Goal: Task Accomplishment & Management: Manage account settings

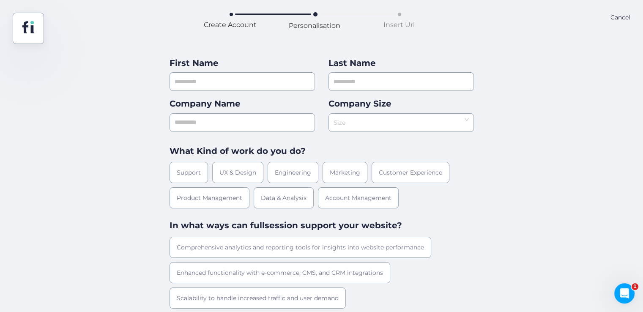
click at [470, 122] on nz-select-top-control "Size" at bounding box center [401, 122] width 145 height 19
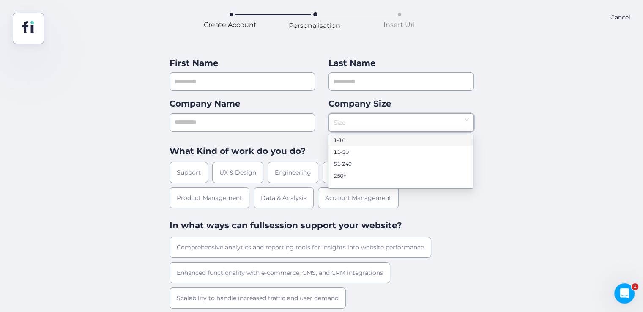
click at [469, 122] on nz-select-top-control "Size" at bounding box center [401, 122] width 145 height 19
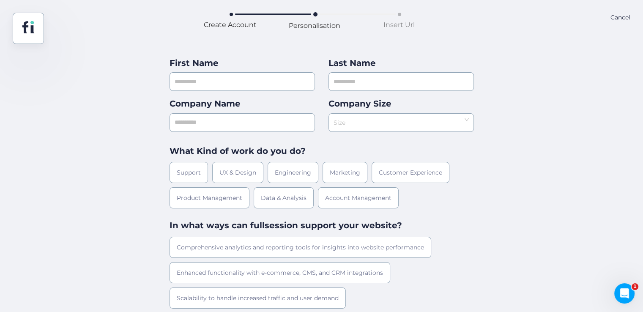
click at [490, 137] on div "First Name Last Name Company Name Company Size Size What Kind of work do you do…" at bounding box center [321, 216] width 643 height 344
click at [494, 141] on div "First Name Last Name Company Name Company Size Size What Kind of work do you do…" at bounding box center [321, 216] width 643 height 344
click at [236, 83] on input "text" at bounding box center [242, 81] width 145 height 19
type input "*"
type input "***"
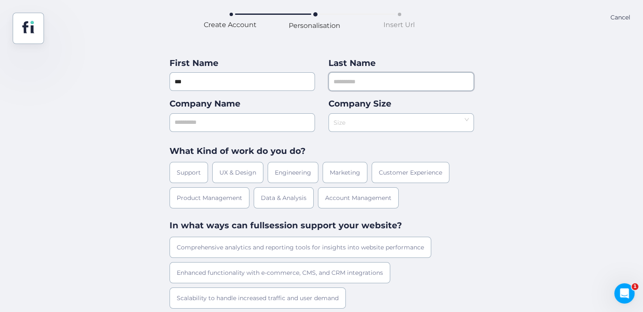
click at [356, 88] on input "text" at bounding box center [401, 81] width 145 height 19
type input "***"
drag, startPoint x: 246, startPoint y: 140, endPoint x: 242, endPoint y: 128, distance: 11.9
click at [243, 138] on div "First Name *** Last Name *** Company Name Company Size Size What Kind of work d…" at bounding box center [322, 216] width 304 height 319
click at [242, 125] on input "text" at bounding box center [242, 122] width 145 height 19
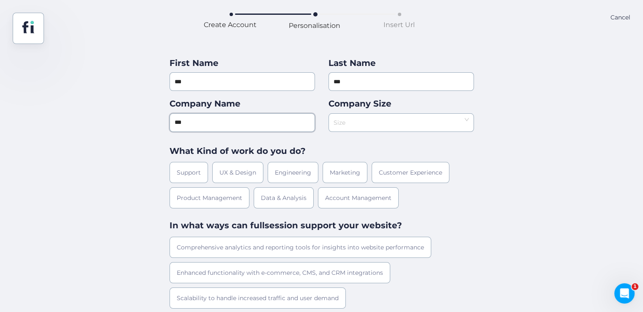
type input "***"
click at [343, 123] on input at bounding box center [398, 120] width 129 height 13
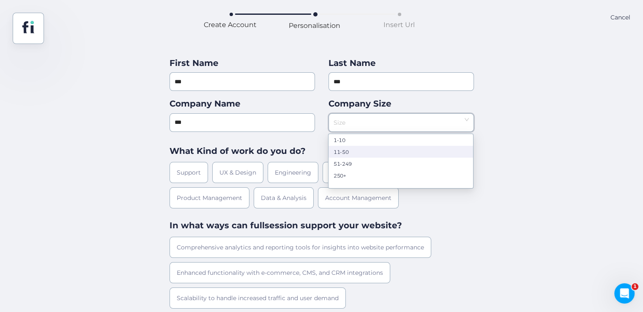
click at [351, 148] on nz-option-item "11-50" at bounding box center [401, 152] width 145 height 12
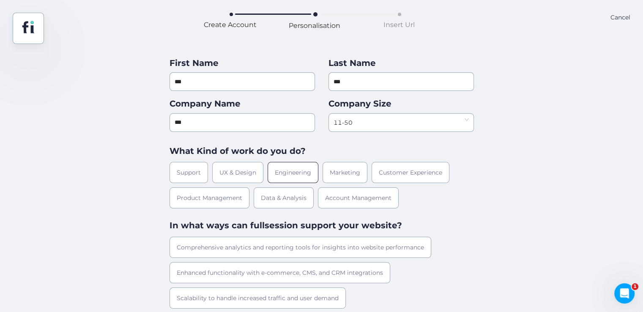
click at [289, 166] on div "Engineering" at bounding box center [293, 172] width 51 height 21
click at [299, 255] on div "Comprehensive analytics and reporting tools for insights into website performan…" at bounding box center [301, 247] width 262 height 21
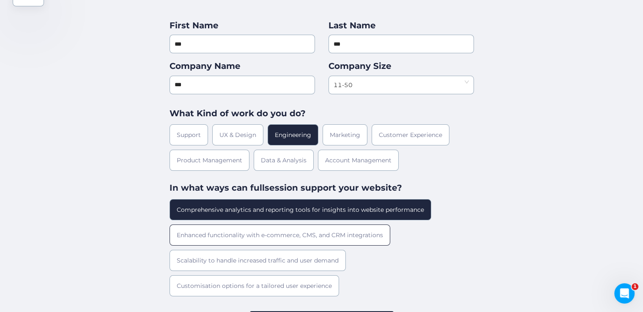
scroll to position [75, 0]
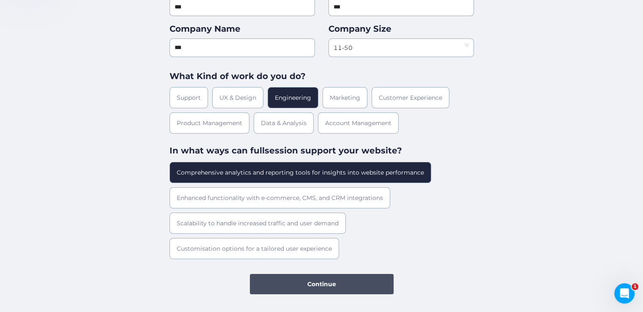
click at [339, 275] on button "Continue" at bounding box center [322, 284] width 144 height 20
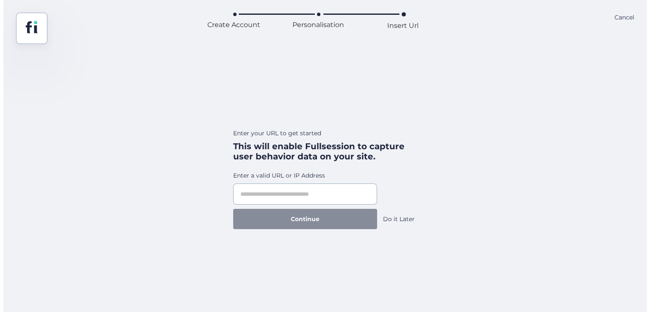
scroll to position [0, 0]
click at [399, 224] on div "Continue Do it Later" at bounding box center [325, 219] width 184 height 20
click at [397, 219] on div "Do it Later" at bounding box center [399, 218] width 32 height 9
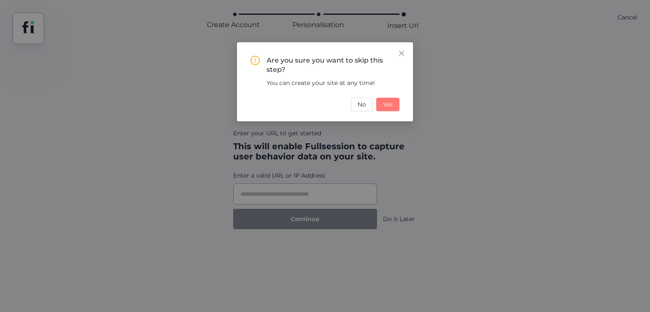
click at [391, 97] on div "Are you sure you want to skip this step? You can create your site at any time! …" at bounding box center [324, 83] width 149 height 55
click at [391, 102] on span "Yes" at bounding box center [388, 104] width 10 height 9
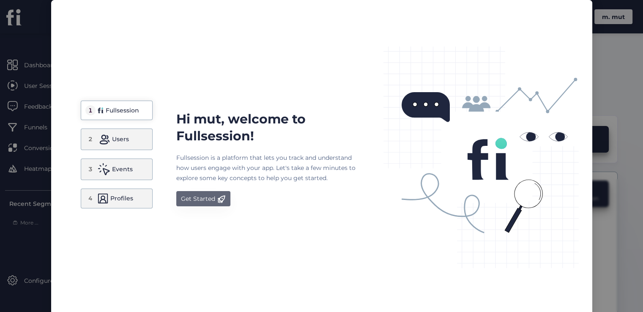
click at [189, 199] on div "Get Started" at bounding box center [198, 199] width 34 height 10
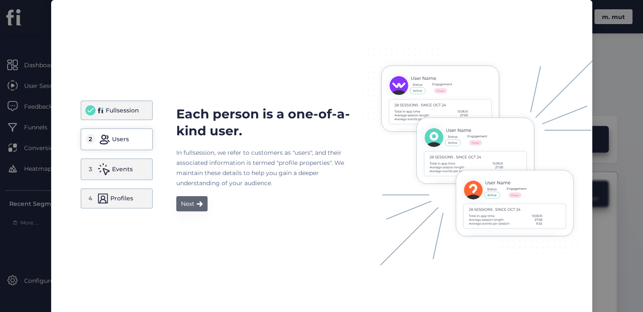
click at [190, 204] on div "Next" at bounding box center [188, 204] width 14 height 10
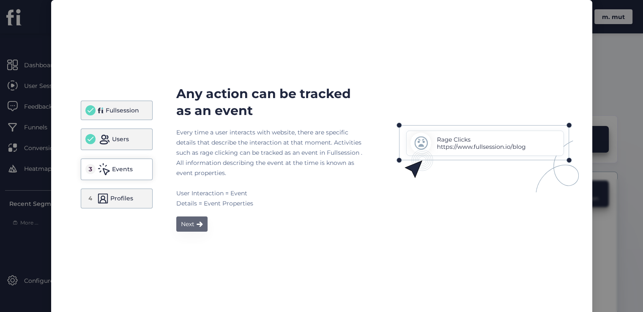
click at [192, 233] on div "Fullsession Users 3 Events 4 Profiles Any action can be tracked as an event Eve…" at bounding box center [321, 158] width 541 height 317
click at [189, 227] on div "Next" at bounding box center [188, 224] width 14 height 10
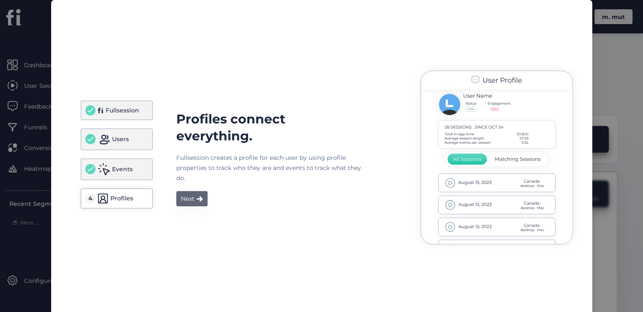
click at [188, 198] on div "Next" at bounding box center [188, 199] width 14 height 10
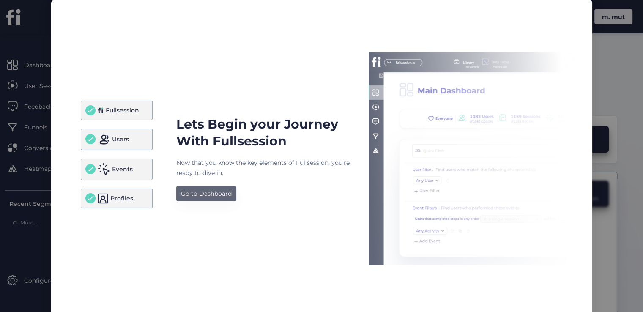
click at [208, 188] on button "Go to Dashboard" at bounding box center [206, 193] width 60 height 15
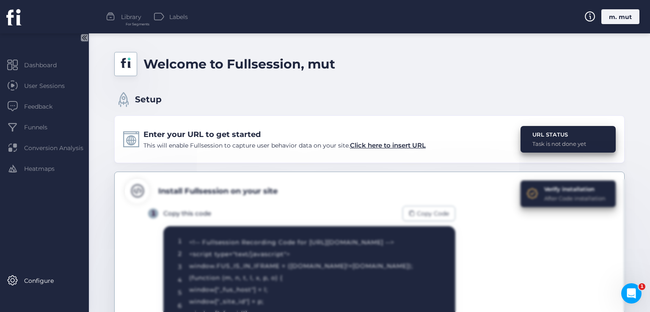
click at [626, 19] on div "m. mut" at bounding box center [620, 16] width 38 height 15
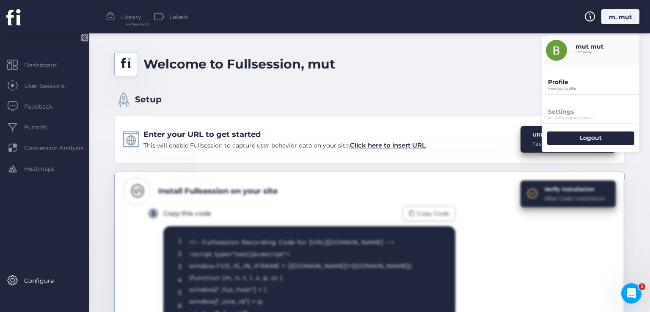
click at [584, 80] on p "Profile" at bounding box center [593, 82] width 91 height 8
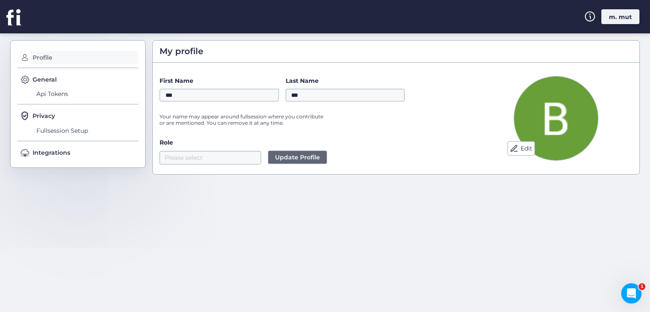
click at [44, 56] on span "Profile" at bounding box center [84, 58] width 108 height 14
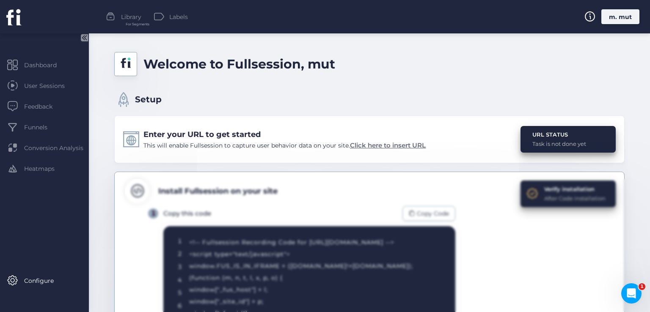
click at [381, 147] on span "Click here to insert URL" at bounding box center [388, 145] width 76 height 8
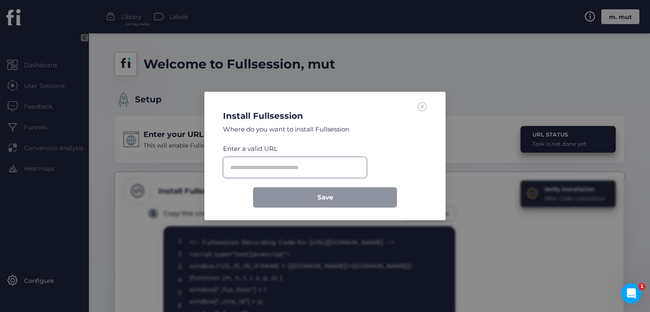
click at [281, 170] on input "text" at bounding box center [295, 167] width 144 height 21
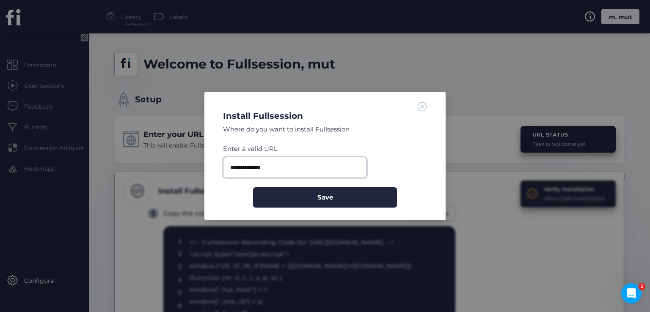
type input "**********"
click at [253, 187] on button "Save" at bounding box center [325, 197] width 144 height 20
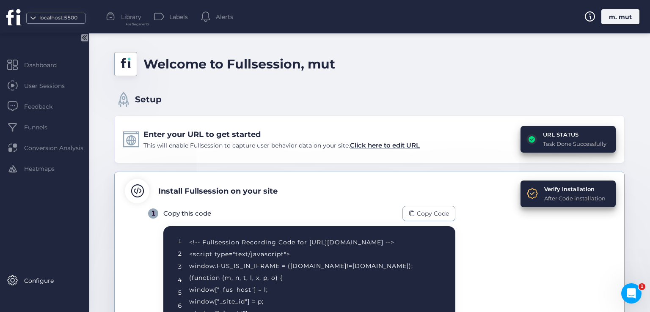
drag, startPoint x: 428, startPoint y: 214, endPoint x: 314, endPoint y: 293, distance: 139.0
click at [428, 215] on span "Copy Code" at bounding box center [433, 213] width 32 height 9
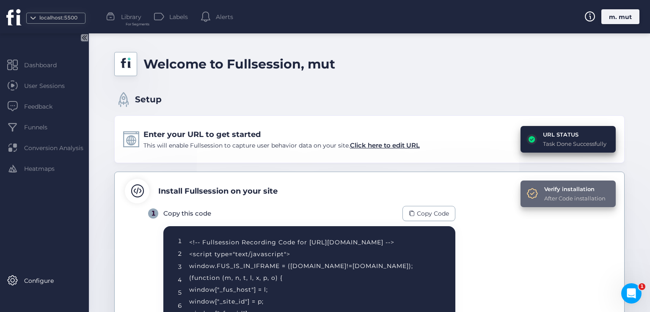
click at [557, 199] on div "After Code installation" at bounding box center [574, 198] width 61 height 8
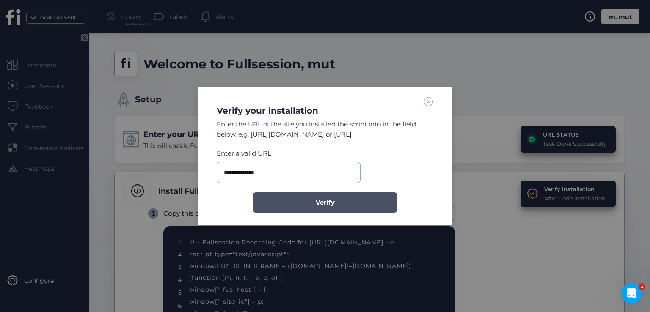
click at [359, 201] on button "Verify" at bounding box center [325, 202] width 144 height 20
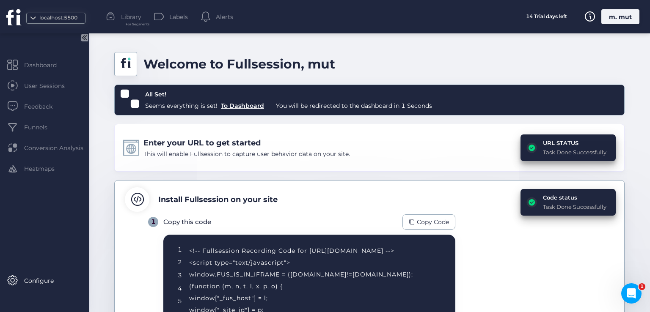
click at [612, 16] on div "m. mut" at bounding box center [620, 16] width 38 height 15
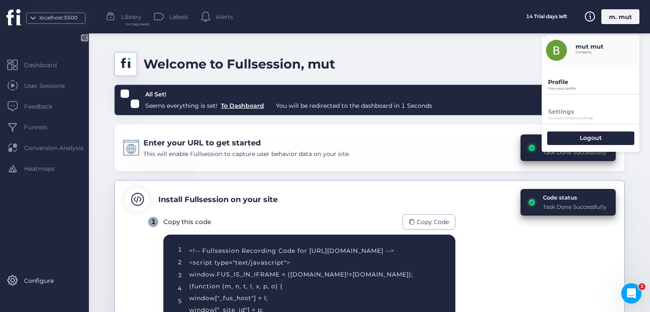
click at [561, 87] on p "View your profile" at bounding box center [593, 89] width 91 height 4
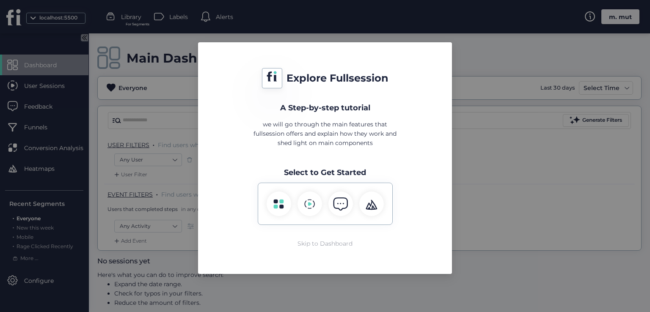
click at [304, 243] on div "Skip to Dashboard" at bounding box center [324, 243] width 55 height 9
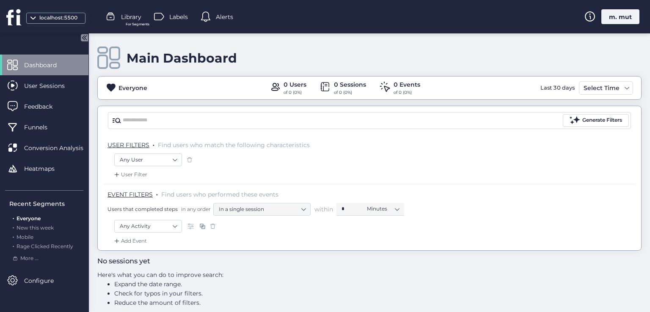
click at [624, 14] on div "m. mut" at bounding box center [620, 16] width 38 height 15
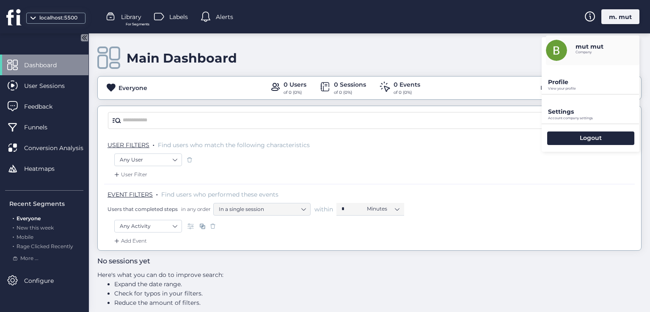
click at [549, 85] on p "Profile" at bounding box center [593, 82] width 91 height 8
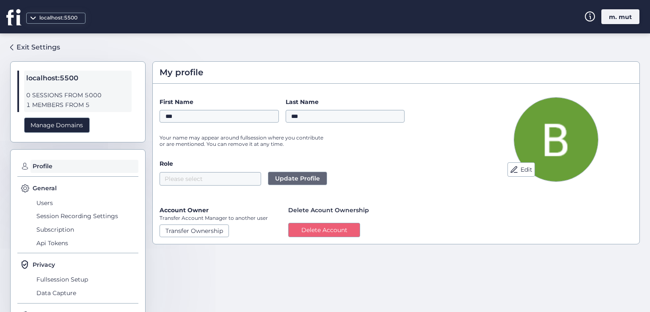
click at [304, 239] on div "Edit First Name *** Last Name *** Your name may appear around fullsession where…" at bounding box center [396, 166] width 486 height 153
click at [304, 230] on button "Delete Account" at bounding box center [324, 230] width 72 height 14
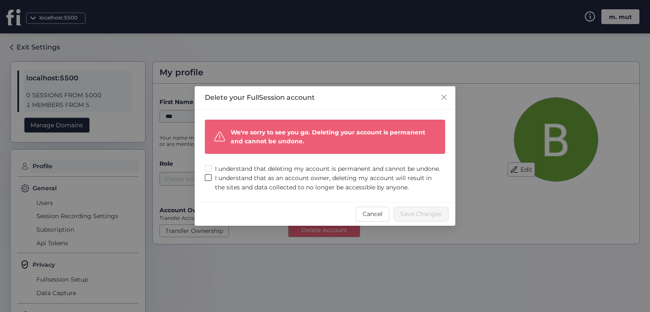
drag, startPoint x: 286, startPoint y: 165, endPoint x: 288, endPoint y: 180, distance: 15.4
click at [286, 165] on span "I understand that deleting my account is permanent and cannot be undone." at bounding box center [327, 168] width 232 height 9
drag, startPoint x: 288, startPoint y: 180, endPoint x: 328, endPoint y: 186, distance: 40.5
click at [288, 181] on span "I understand that as an account owner, deleting my account will result in the s…" at bounding box center [327, 182] width 233 height 19
click at [408, 215] on span "Save Changes" at bounding box center [420, 213] width 41 height 9
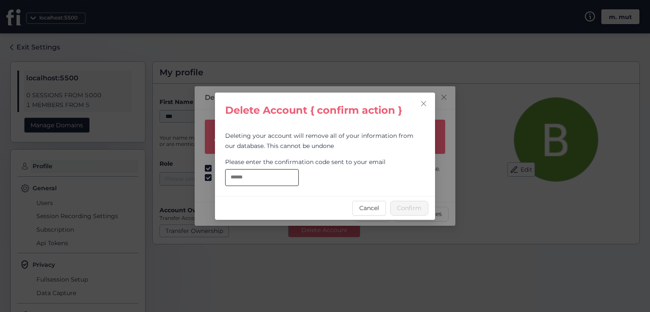
click at [275, 176] on input "text" at bounding box center [262, 177] width 74 height 17
paste input "**********"
type input "**********"
click at [411, 211] on span "Confirm" at bounding box center [409, 207] width 25 height 9
